Goal: Information Seeking & Learning: Learn about a topic

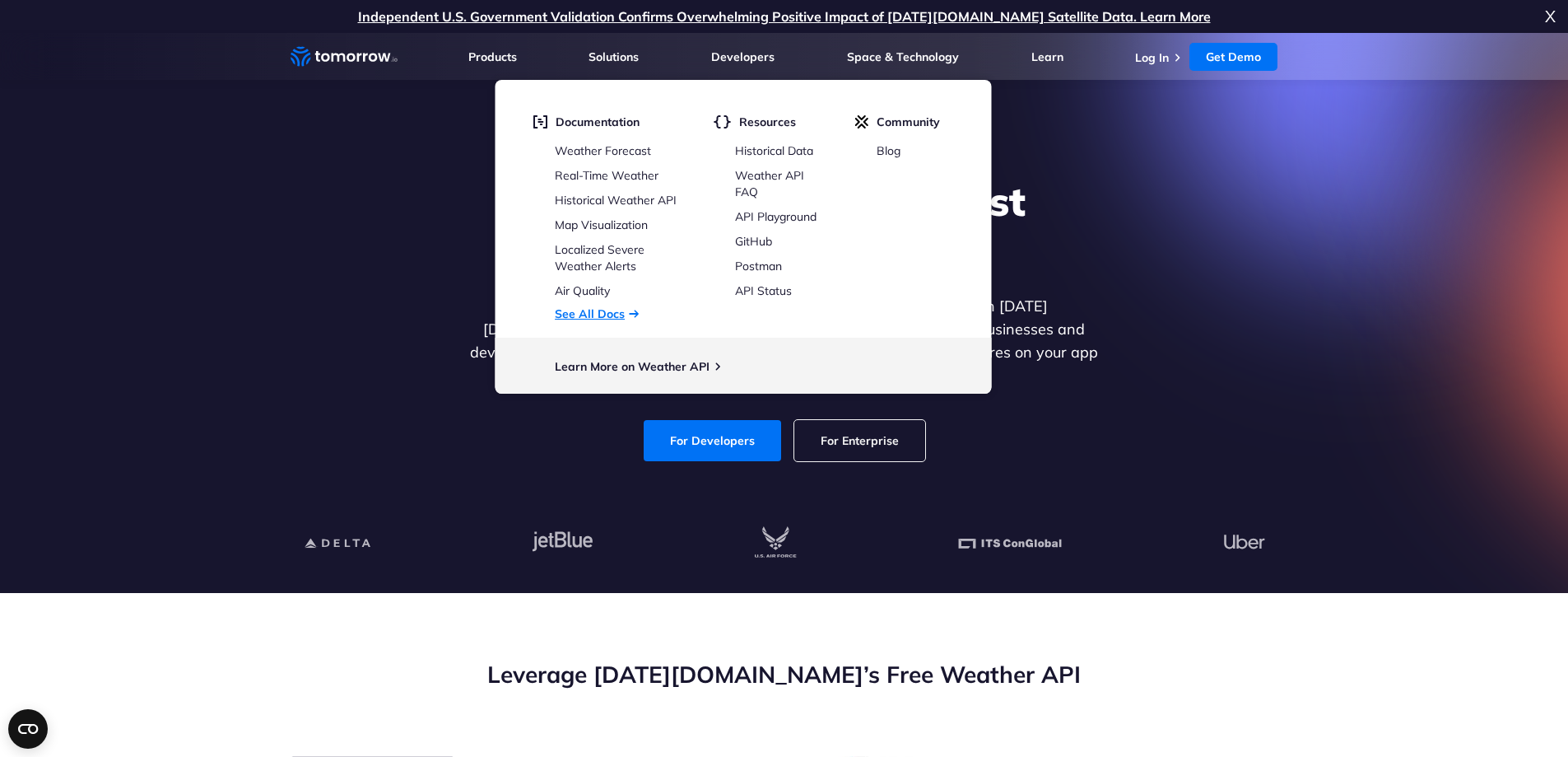
click at [581, 315] on link "See All Docs" at bounding box center [589, 314] width 70 height 15
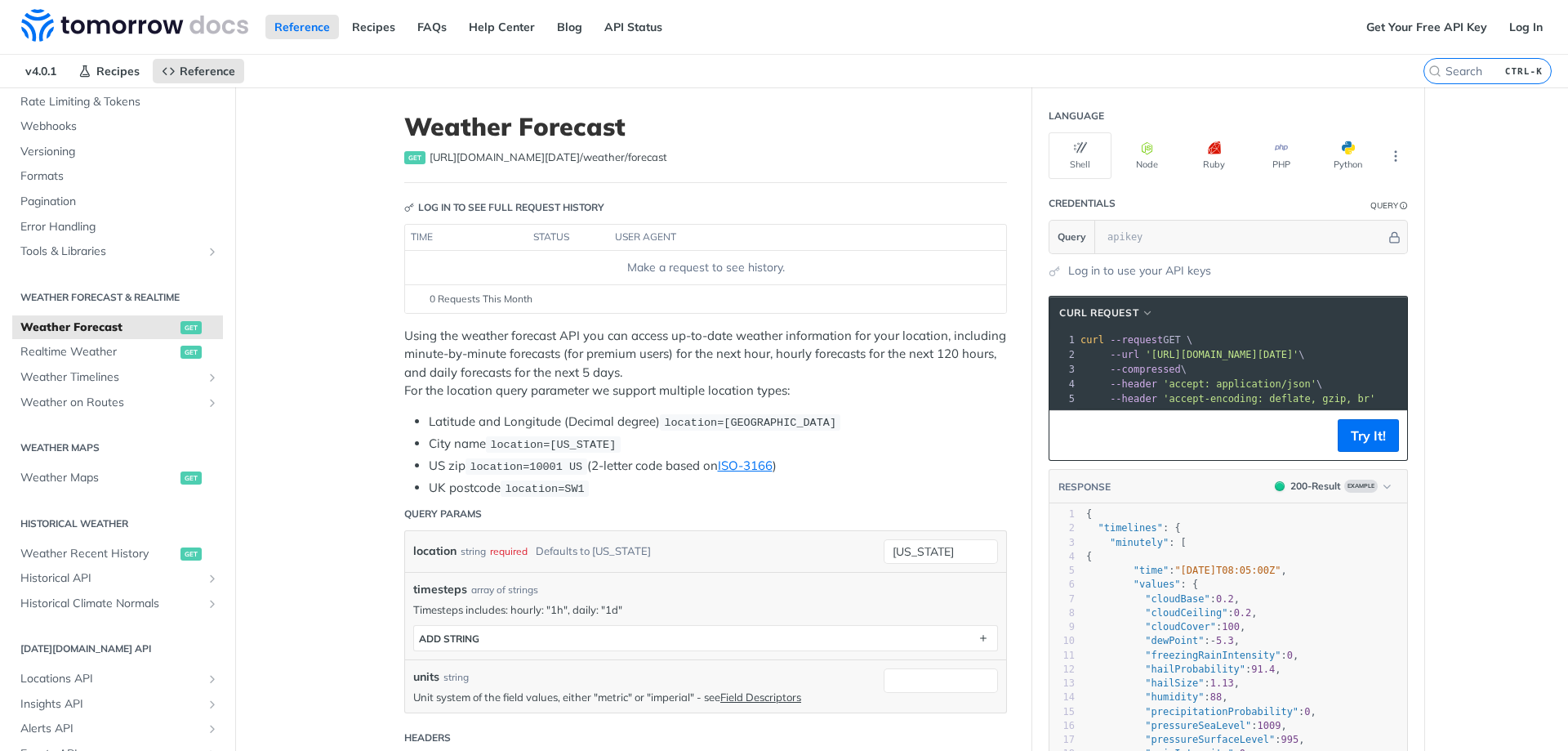
scroll to position [327, 0]
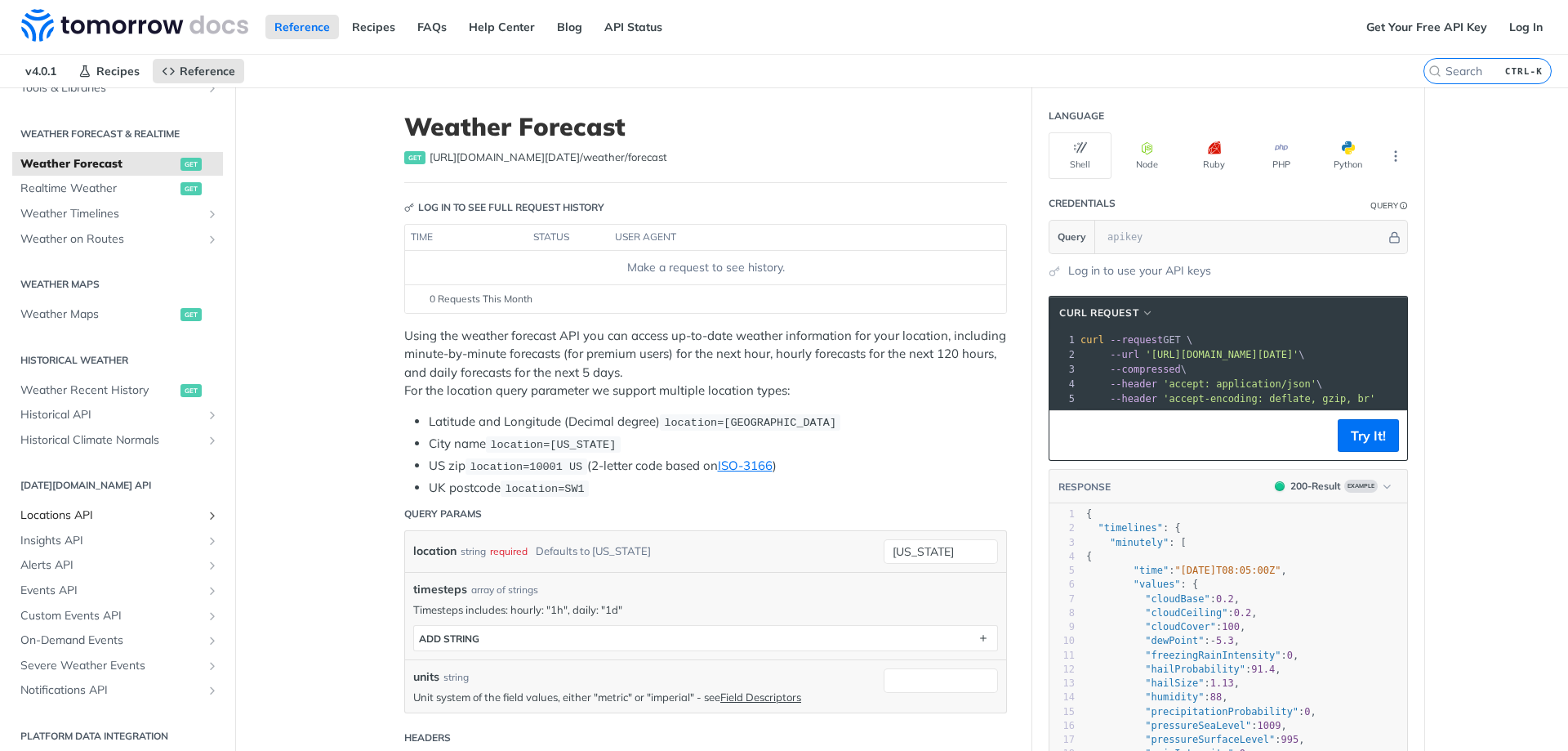
click at [72, 508] on span "Locations API" at bounding box center [111, 515] width 181 height 16
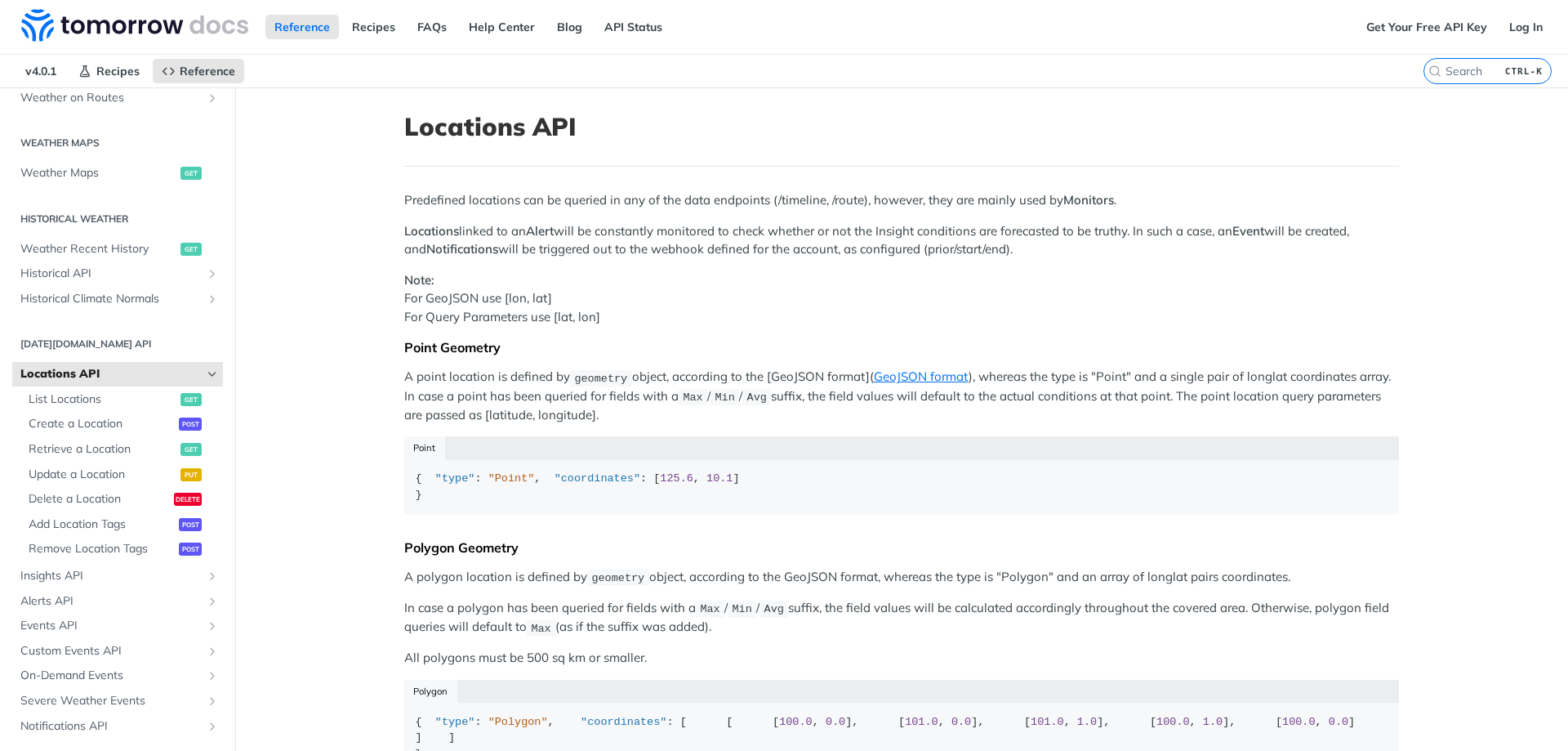
scroll to position [490, 0]
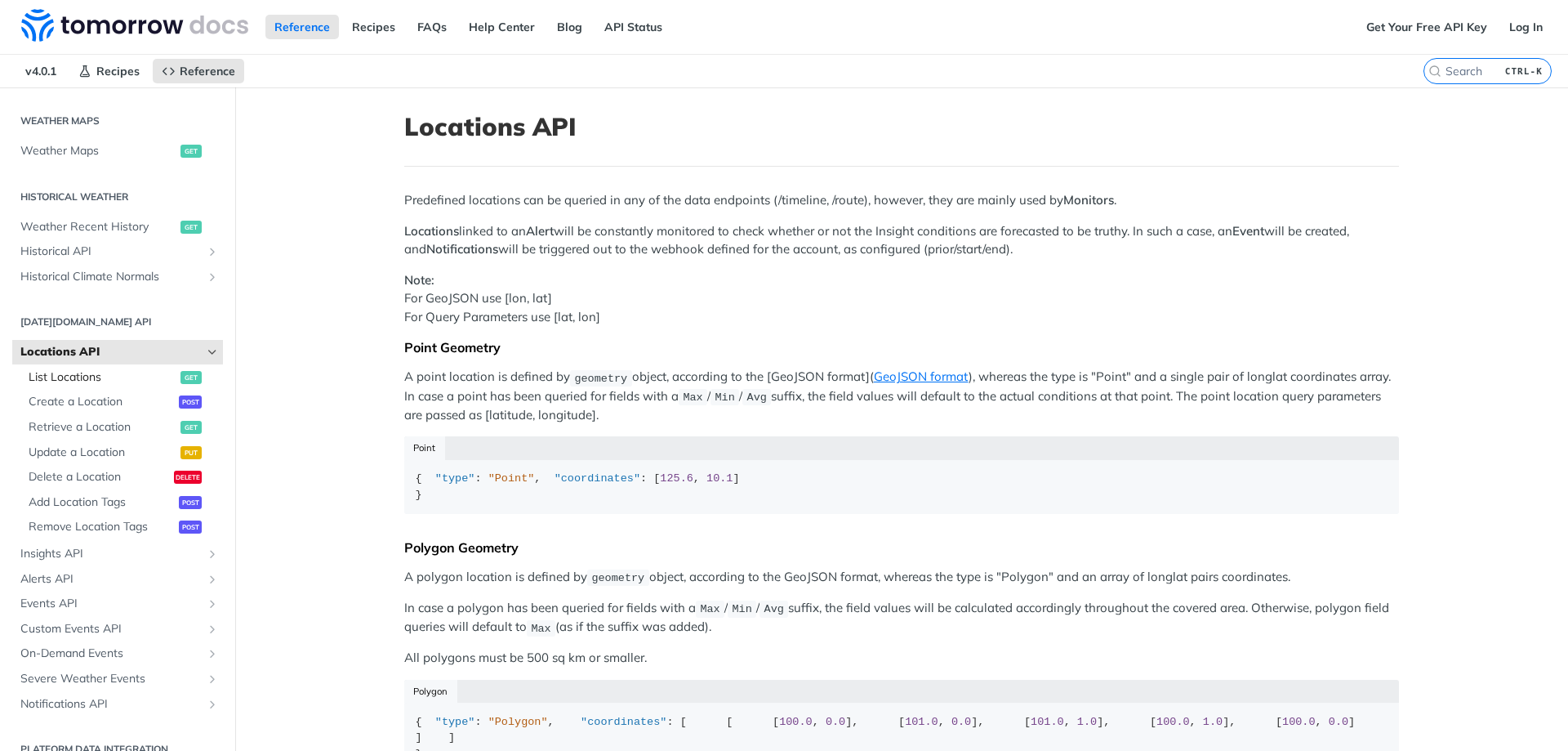
click at [81, 382] on span "List Locations" at bounding box center [103, 376] width 148 height 16
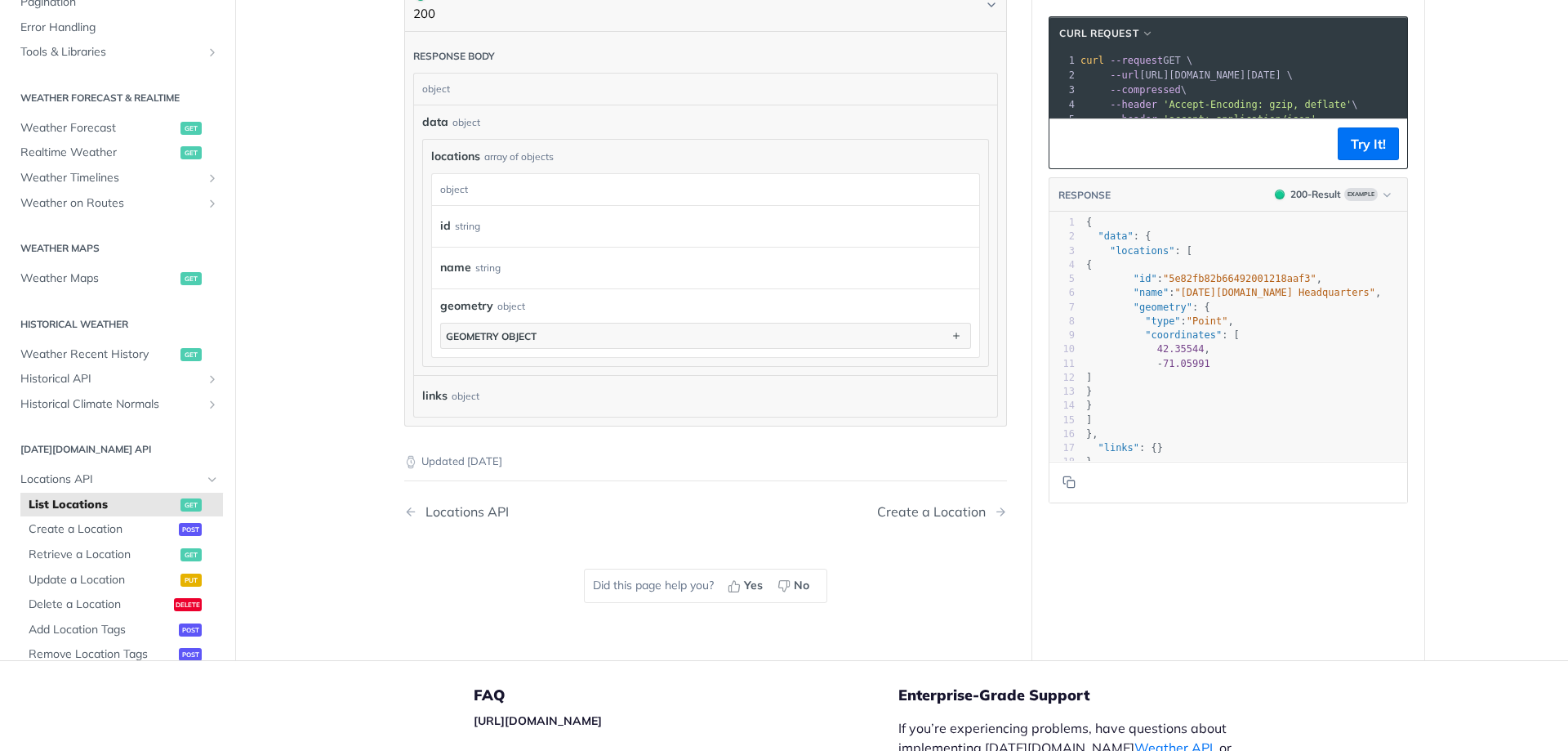
scroll to position [511, 0]
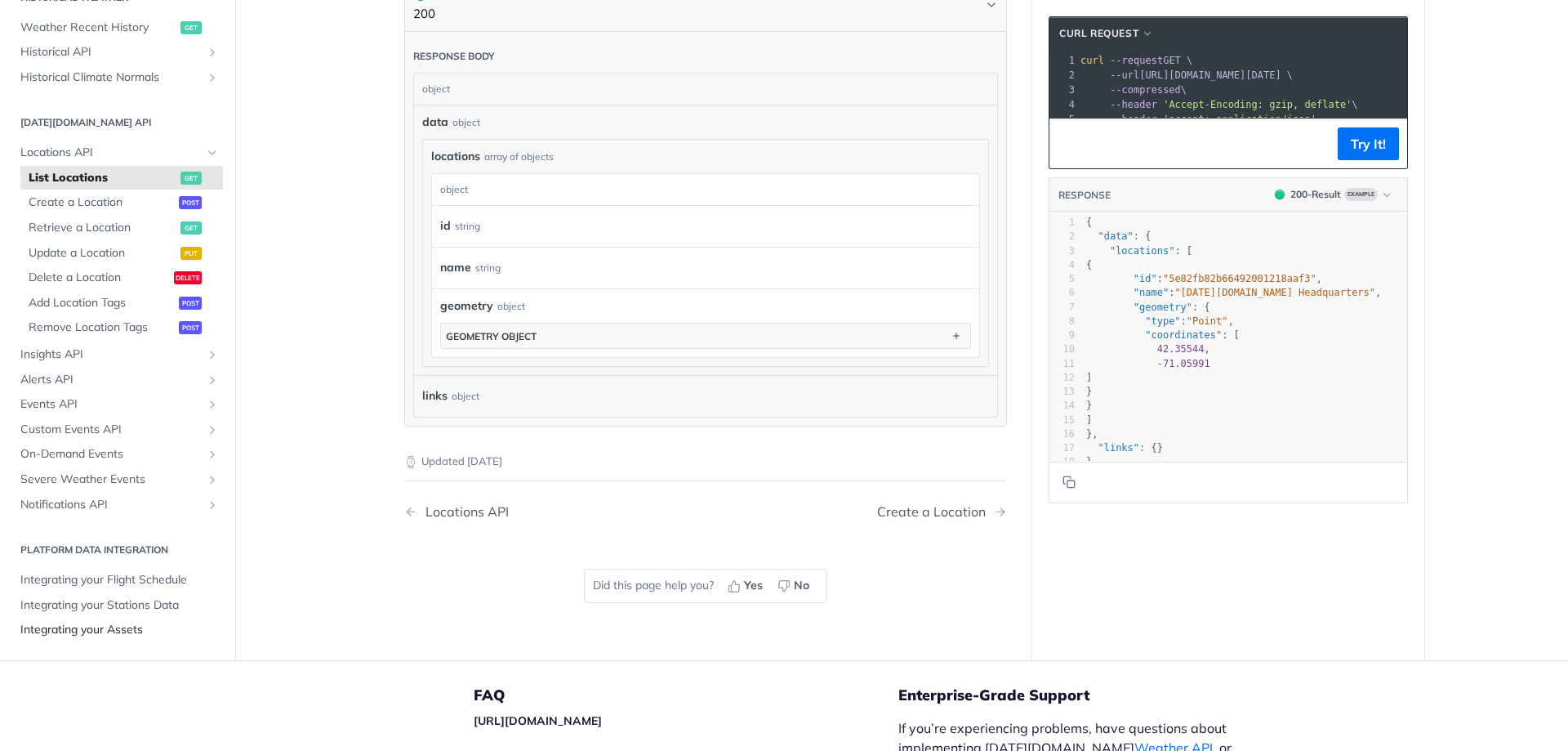
click at [99, 635] on span "Integrating your Assets" at bounding box center [120, 629] width 198 height 16
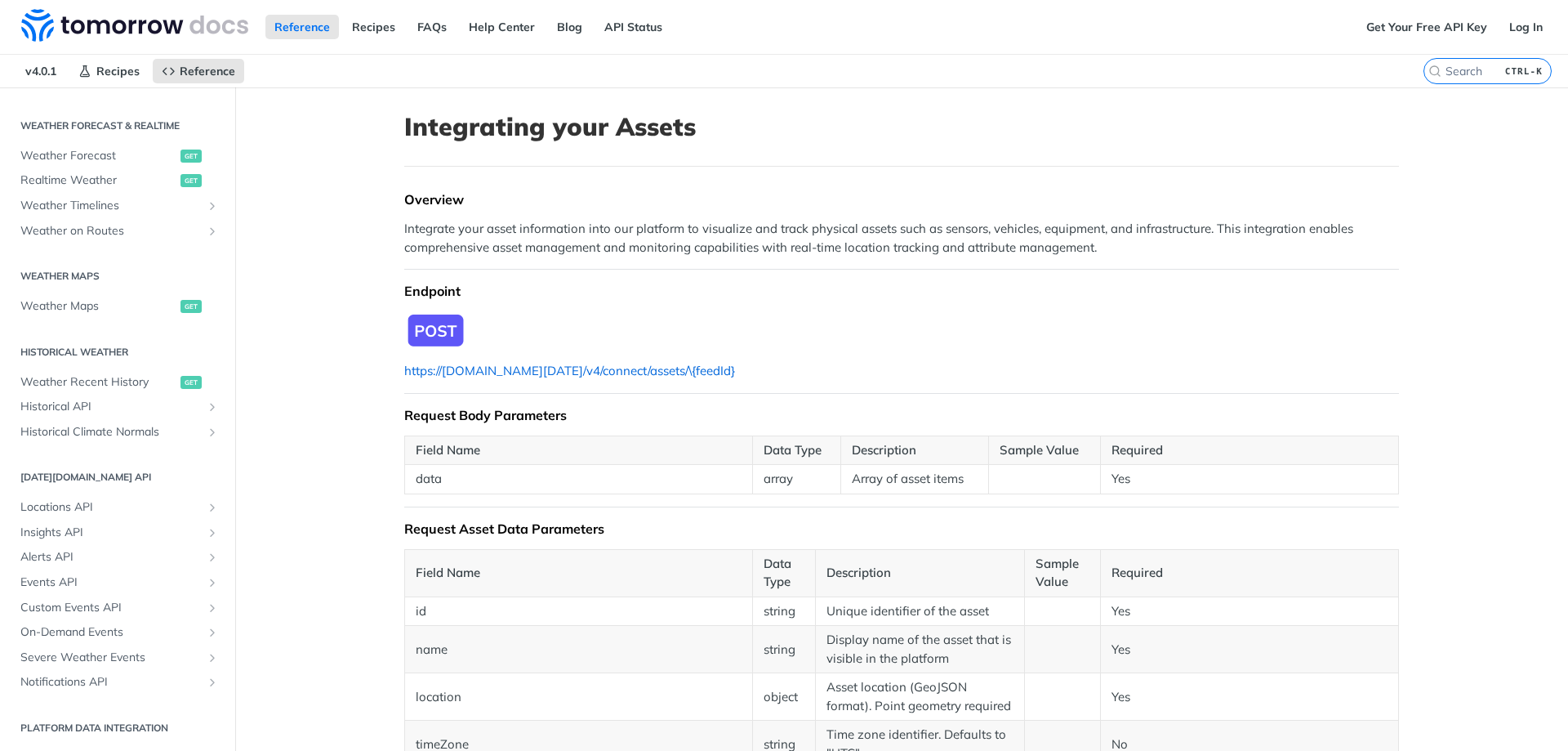
click at [523, 376] on link "https://api.tomorrow.io/v4/connect/assets/\{feedId}" at bounding box center [570, 370] width 331 height 16
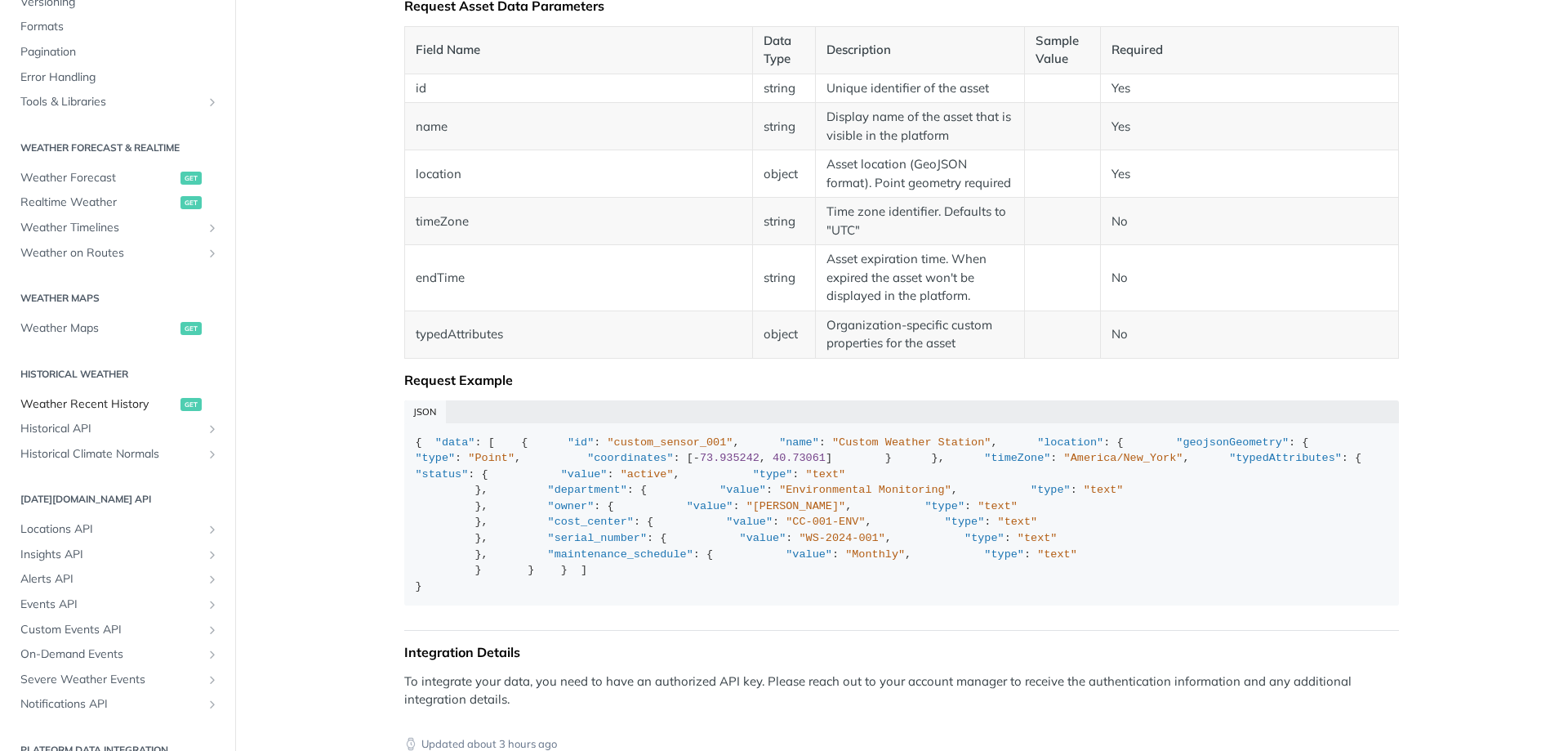
scroll to position [172, 0]
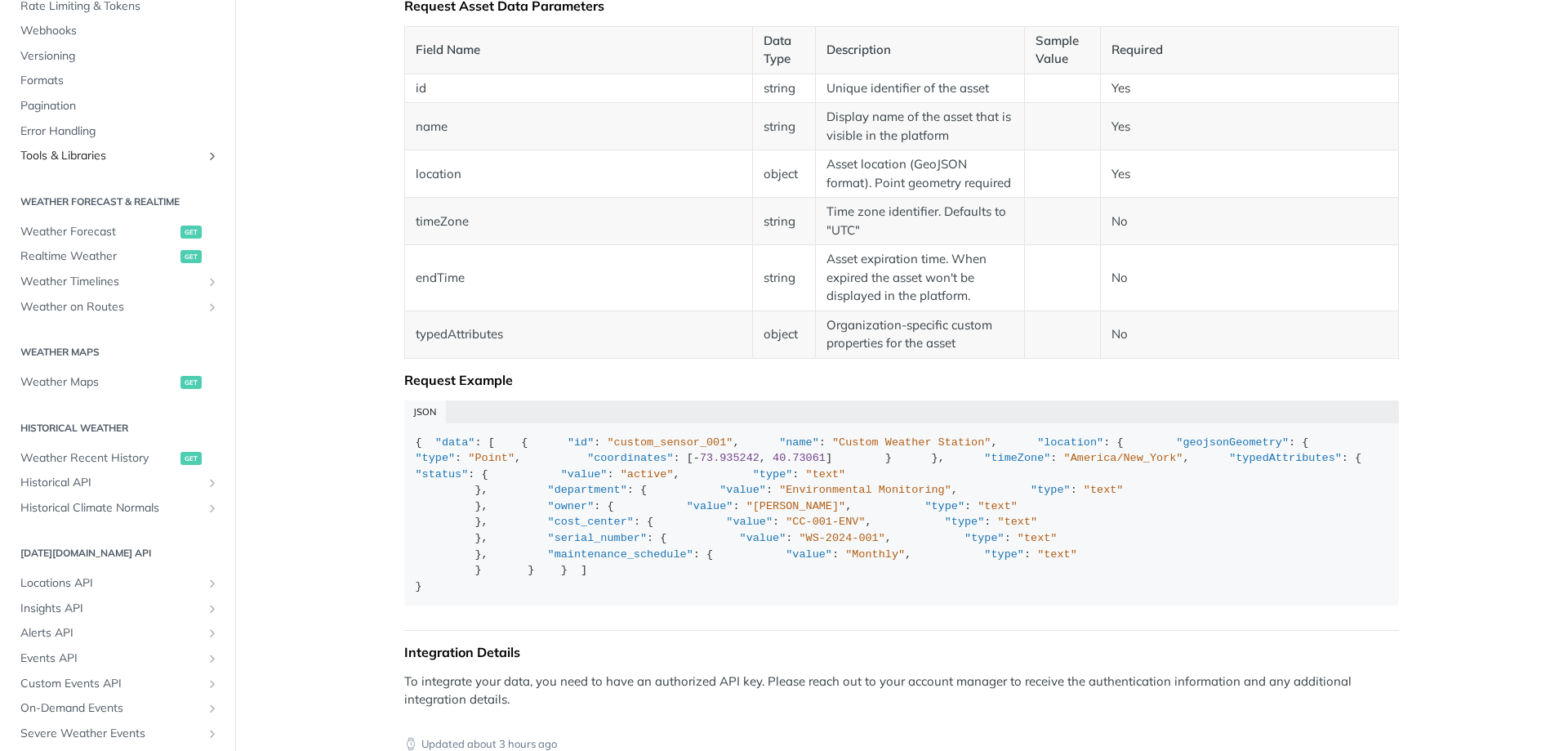
click at [89, 163] on span "Tools & Libraries" at bounding box center [111, 155] width 181 height 16
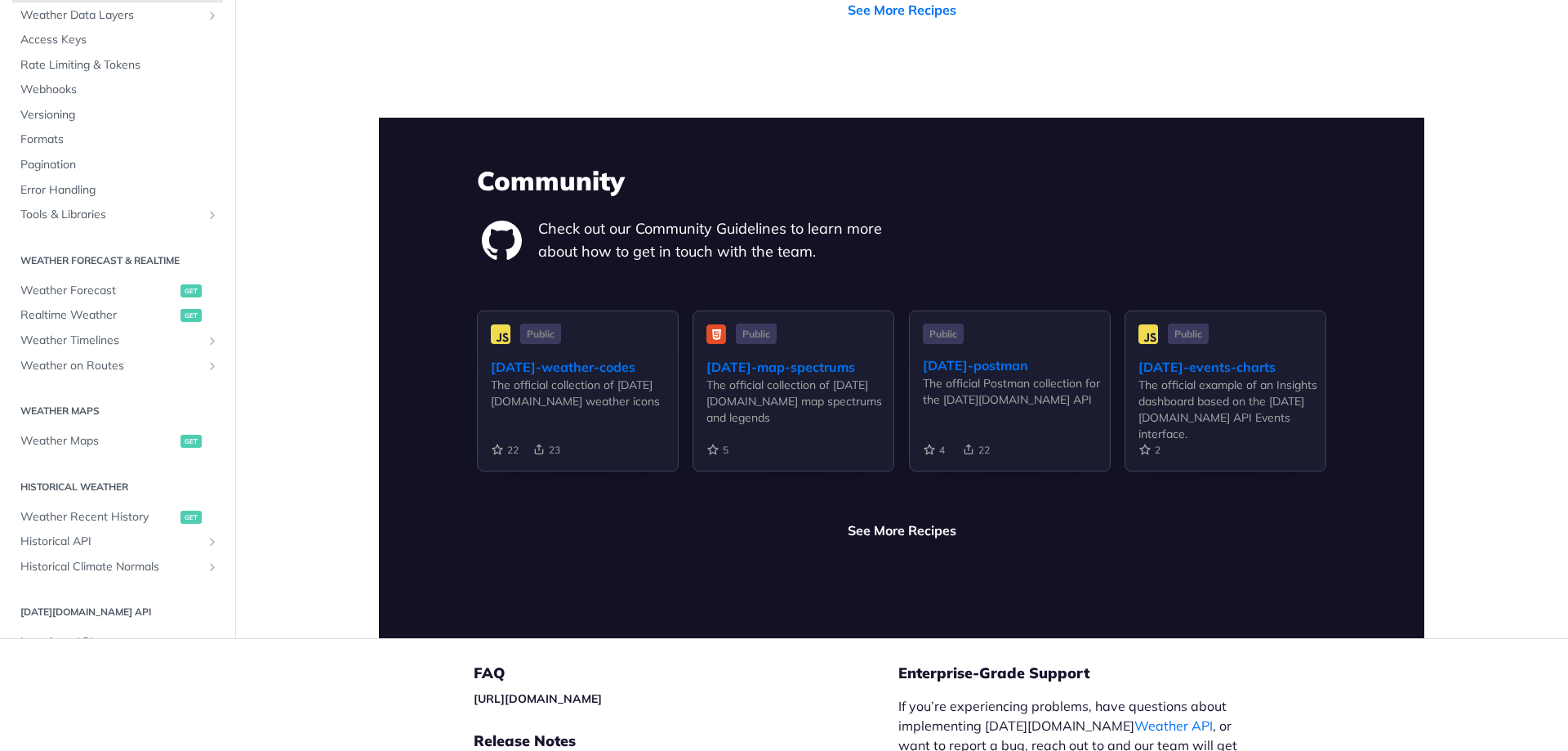
scroll to position [3866, 0]
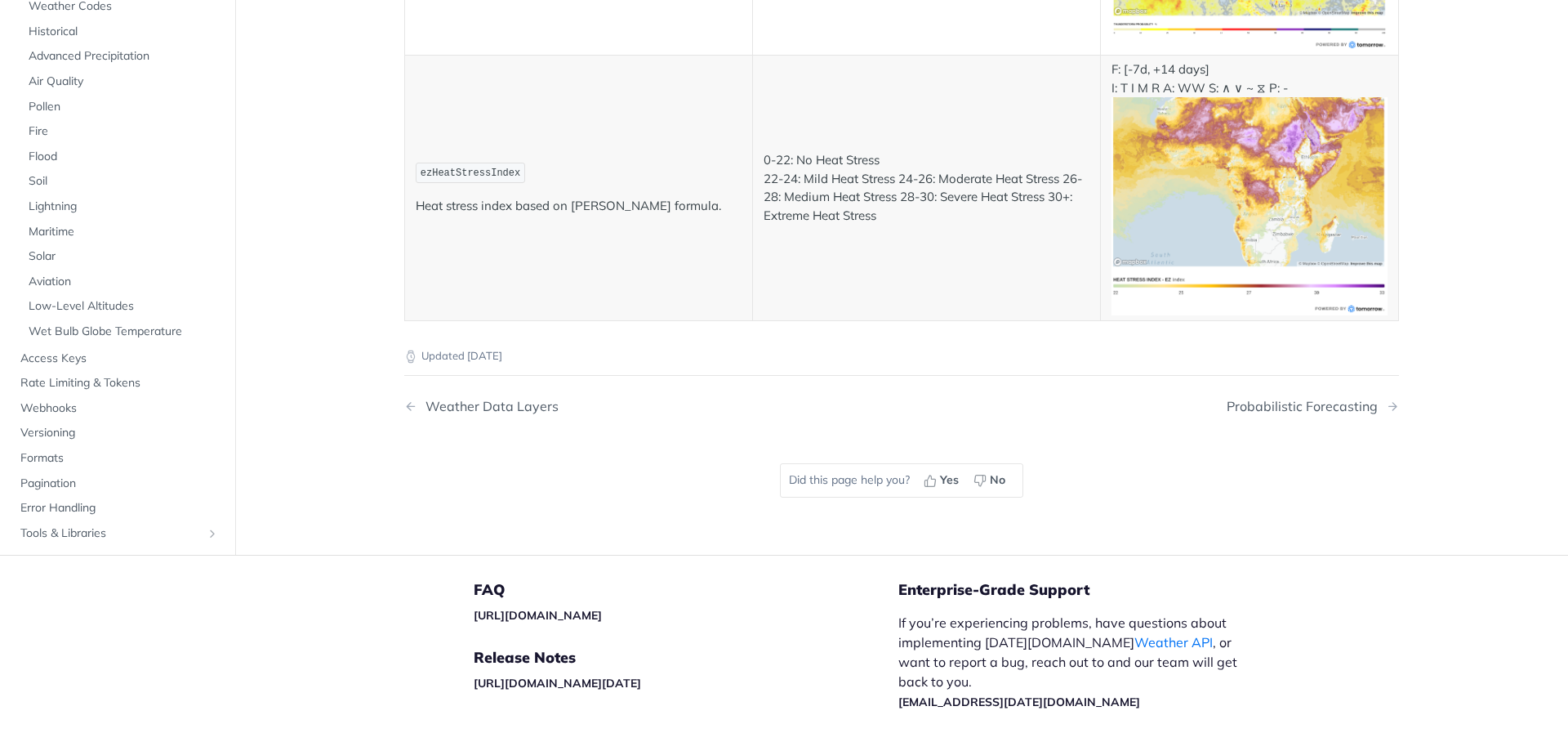
scroll to position [9014, 0]
